Goal: Book appointment/travel/reservation

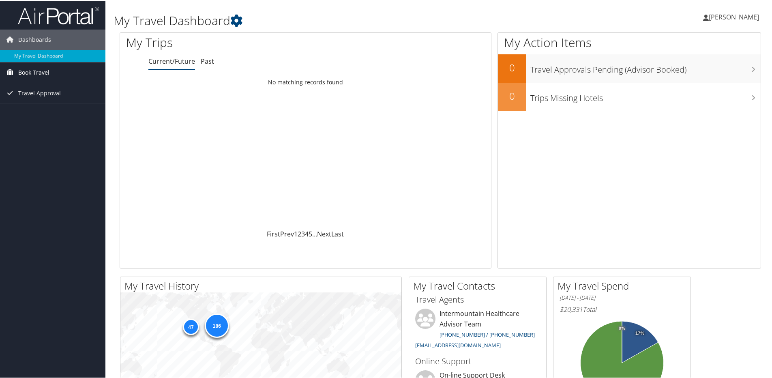
click at [62, 72] on link "Book Travel" at bounding box center [52, 72] width 105 height 20
click at [721, 17] on span "[PERSON_NAME]" at bounding box center [733, 16] width 50 height 9
click at [54, 98] on link "Book/Manage Online Trips" at bounding box center [52, 100] width 105 height 12
click at [66, 100] on link "Book/Manage Online Trips" at bounding box center [52, 100] width 105 height 12
